Goal: Task Accomplishment & Management: Use online tool/utility

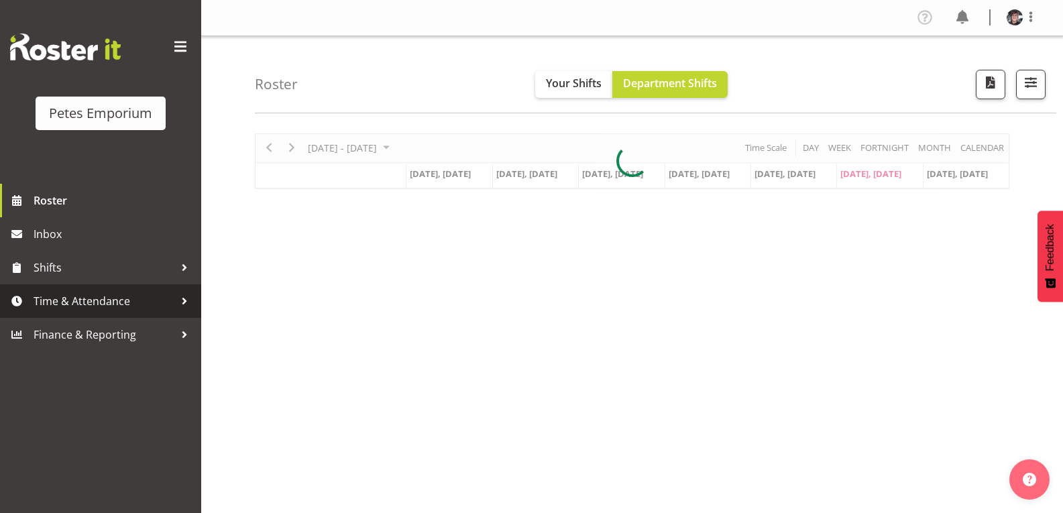
click at [115, 297] on span "Time & Attendance" at bounding box center [104, 301] width 141 height 20
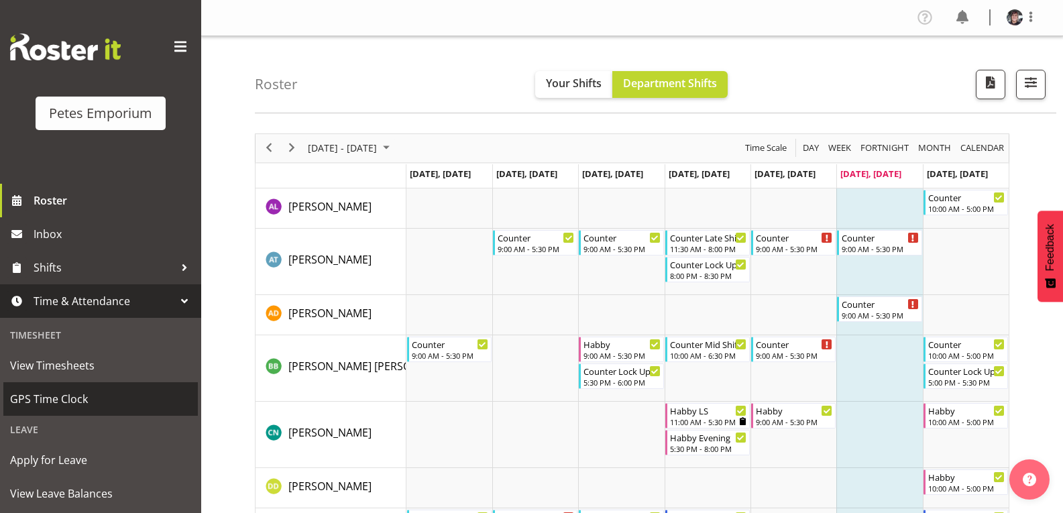
click at [92, 393] on span "GPS Time Clock" at bounding box center [100, 399] width 181 height 20
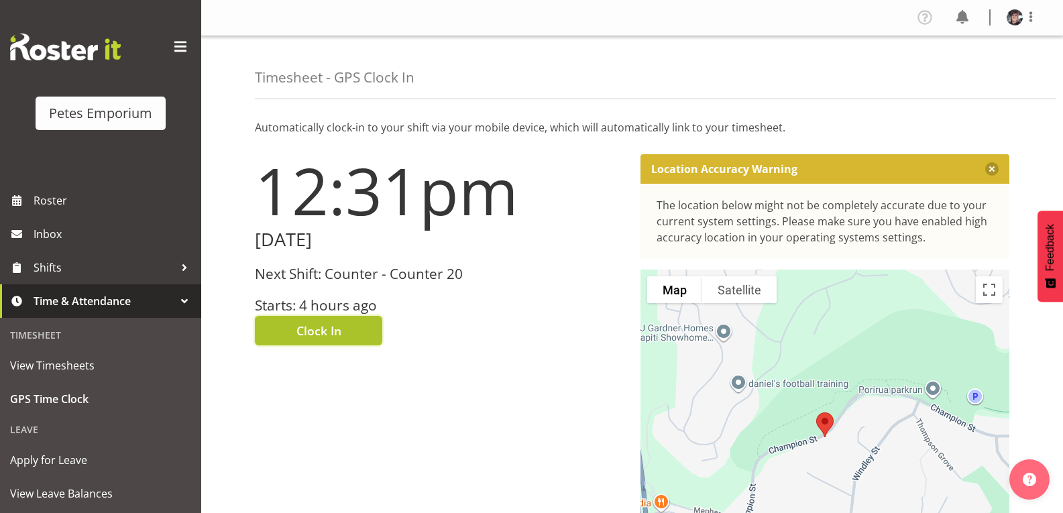
click at [348, 327] on button "Clock In" at bounding box center [318, 331] width 127 height 30
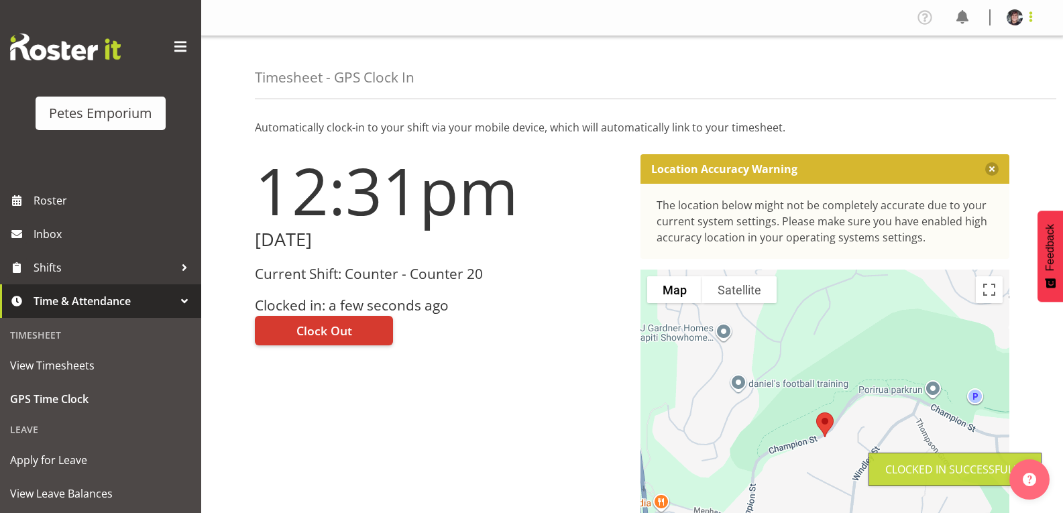
click at [1032, 20] on span at bounding box center [1031, 17] width 16 height 16
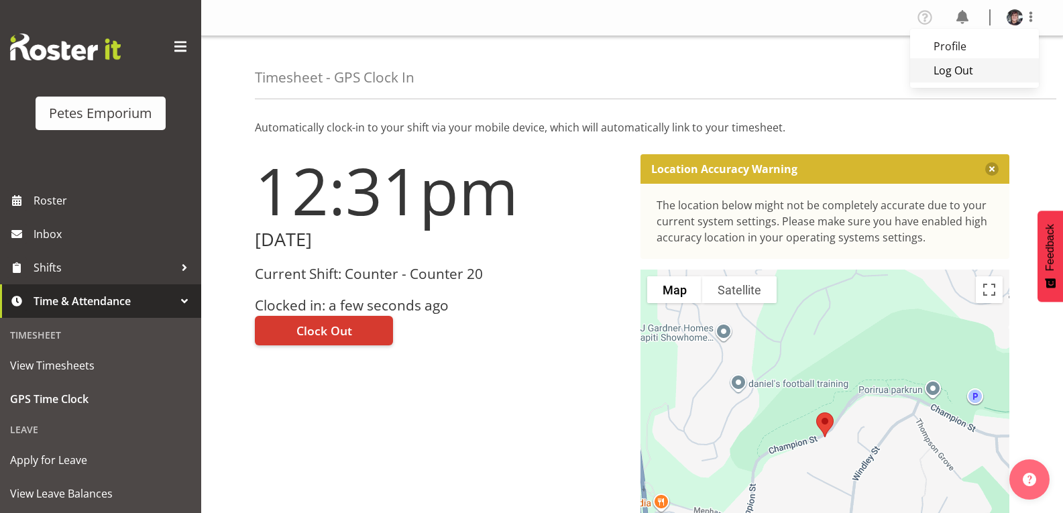
click at [950, 68] on link "Log Out" at bounding box center [974, 70] width 129 height 24
